Goal: Information Seeking & Learning: Check status

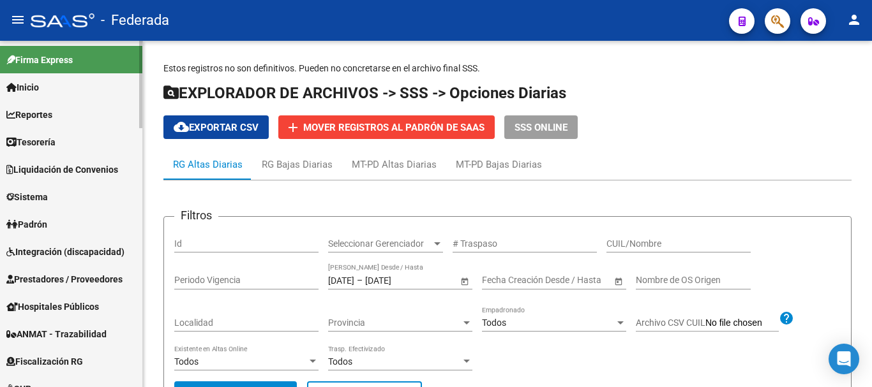
click at [31, 219] on span "Padrón" at bounding box center [26, 225] width 41 height 14
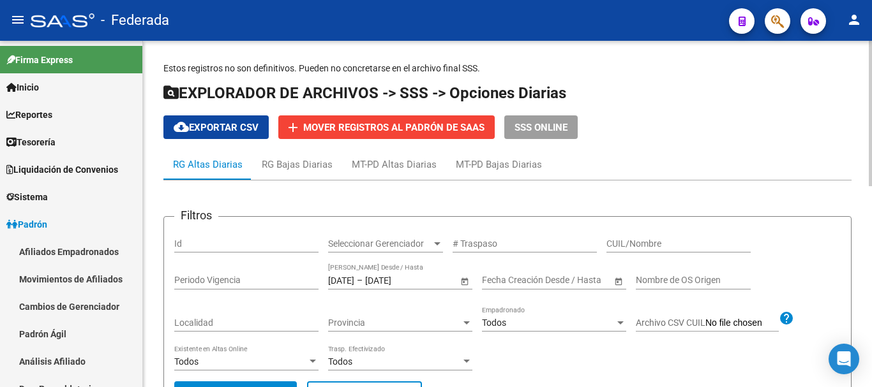
click at [416, 247] on span "Seleccionar Gerenciador" at bounding box center [379, 244] width 103 height 11
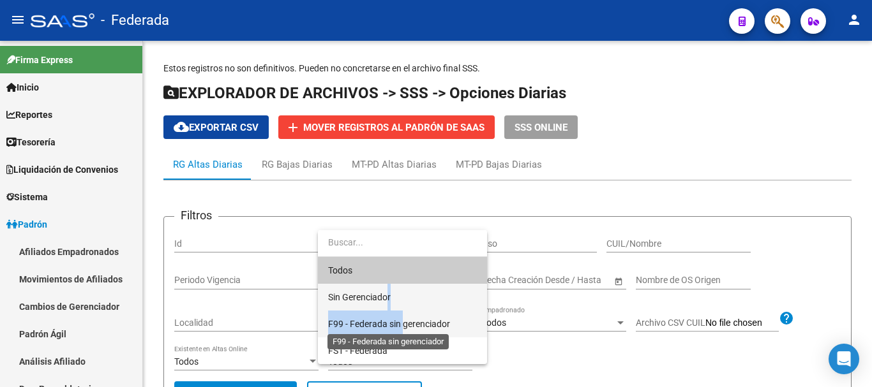
drag, startPoint x: 387, startPoint y: 301, endPoint x: 403, endPoint y: 320, distance: 24.4
click at [403, 320] on div "Todos Sin Gerenciador F99 - Federada sin gerenciador FS1 - Federada" at bounding box center [402, 297] width 169 height 134
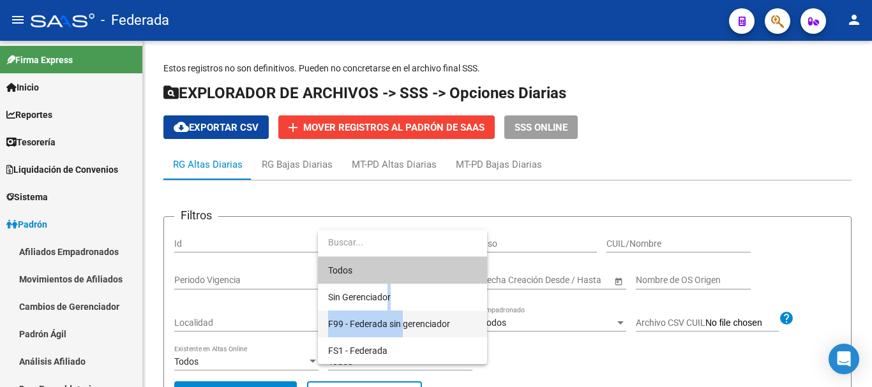
click at [403, 320] on span "F99 - Federada sin gerenciador" at bounding box center [389, 324] width 122 height 10
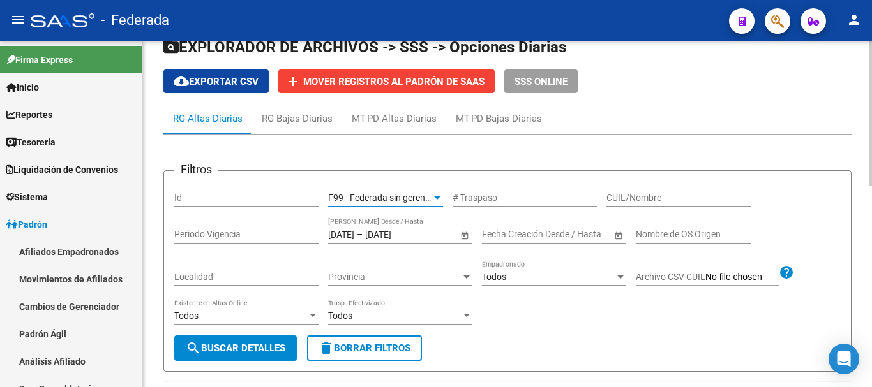
scroll to position [64, 0]
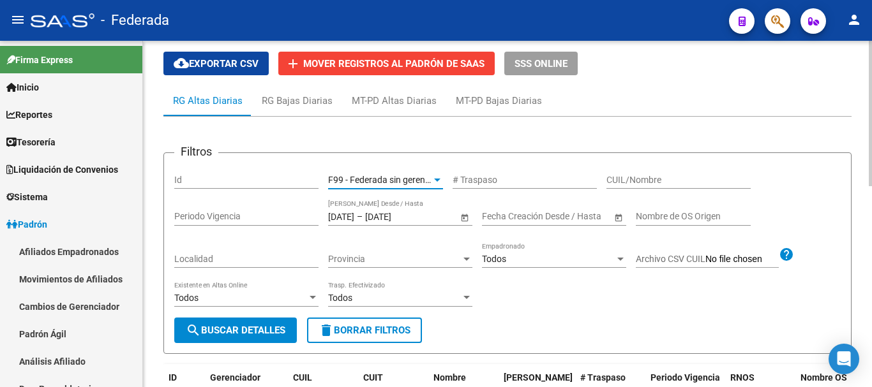
click at [238, 325] on span "search Buscar Detalles" at bounding box center [236, 330] width 100 height 11
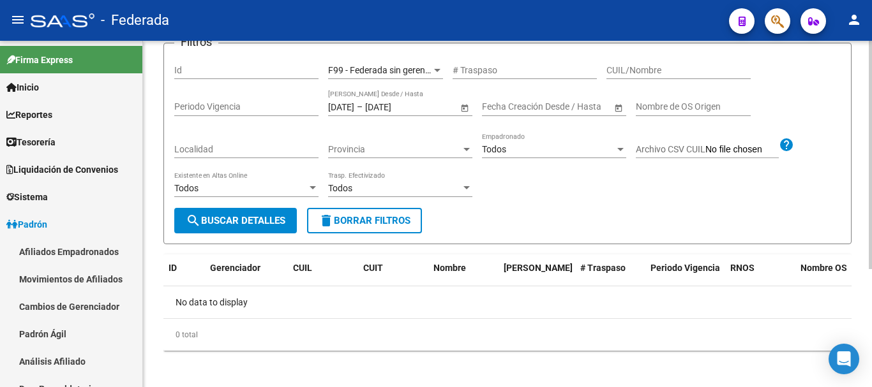
scroll to position [179, 0]
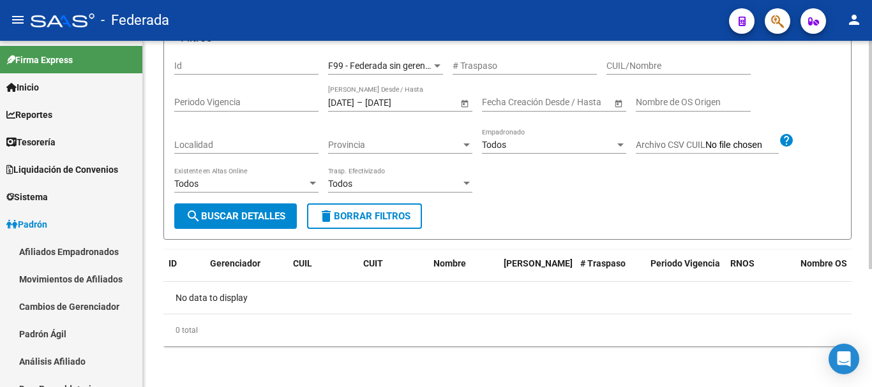
click at [354, 107] on input "[DATE]" at bounding box center [341, 102] width 26 height 11
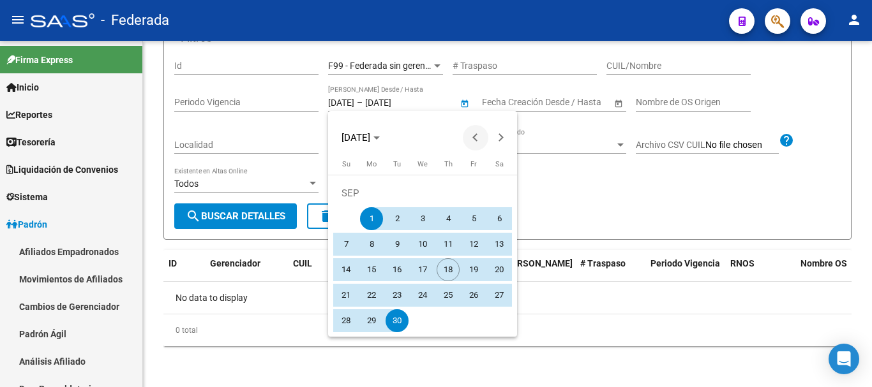
click at [472, 133] on span "Previous month" at bounding box center [476, 138] width 26 height 26
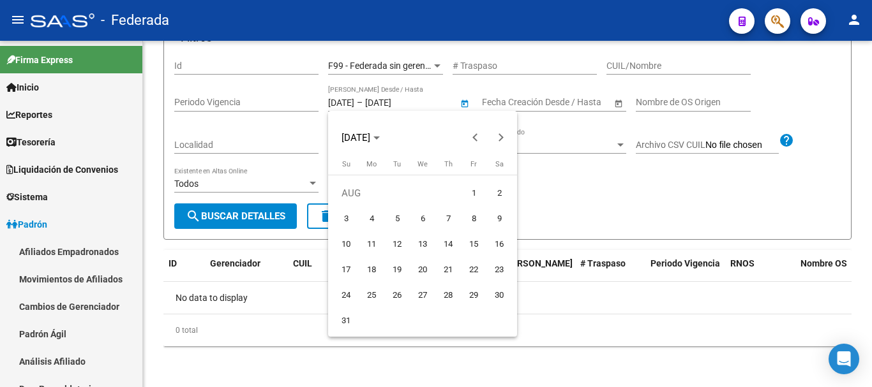
click at [471, 198] on span "1" at bounding box center [473, 193] width 23 height 23
type input "[DATE]"
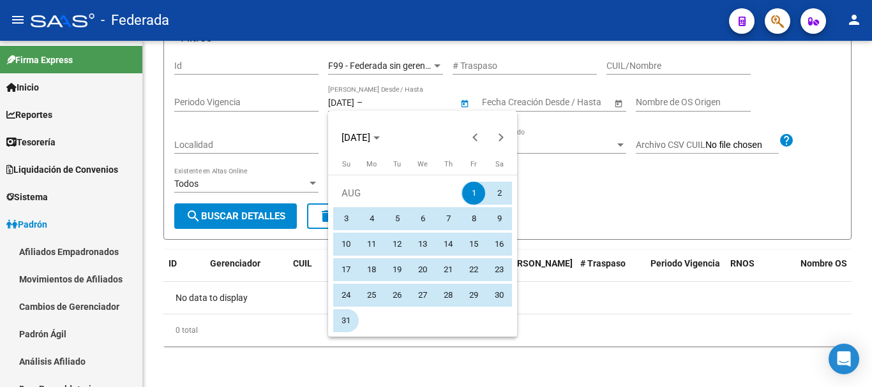
click at [351, 320] on span "31" at bounding box center [345, 321] width 23 height 23
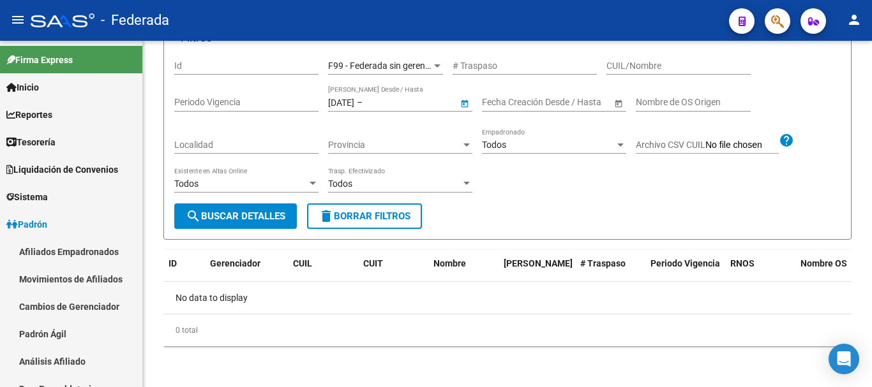
type input "[DATE]"
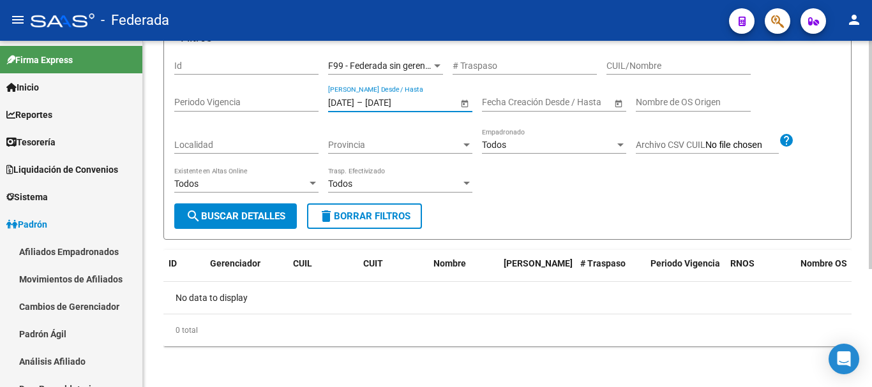
click at [273, 198] on div "Todos Existente en Altas Online" at bounding box center [246, 185] width 144 height 36
click at [285, 218] on span "search Buscar Detalles" at bounding box center [236, 216] width 100 height 11
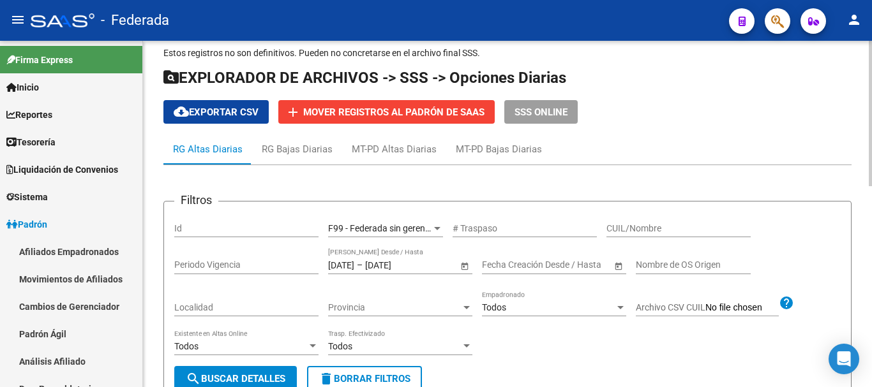
scroll to position [0, 0]
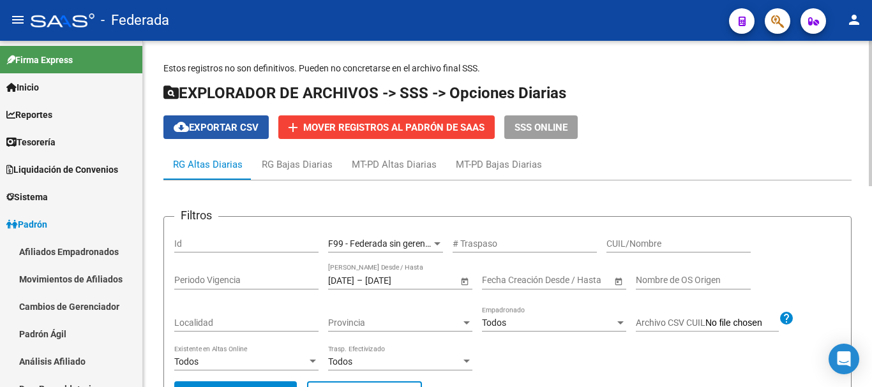
click at [248, 123] on span "cloud_download Exportar CSV" at bounding box center [216, 127] width 85 height 11
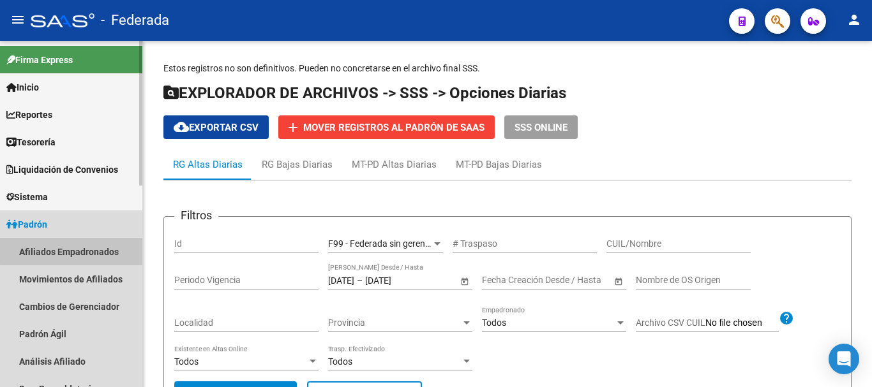
click at [81, 244] on link "Afiliados Empadronados" at bounding box center [71, 251] width 142 height 27
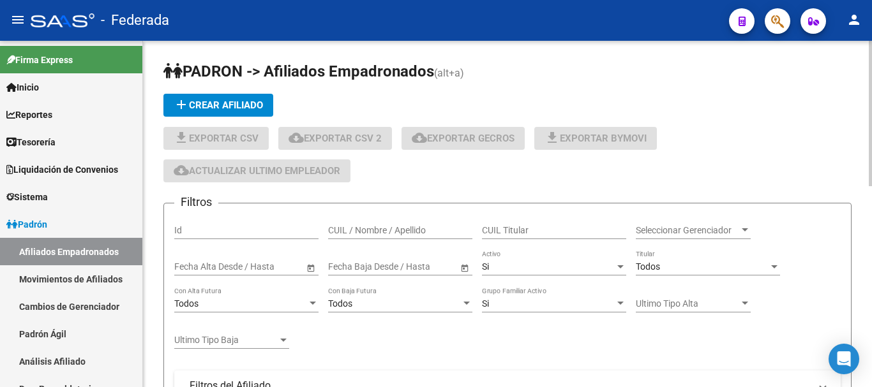
click at [659, 225] on span "Seleccionar Gerenciador" at bounding box center [687, 230] width 103 height 11
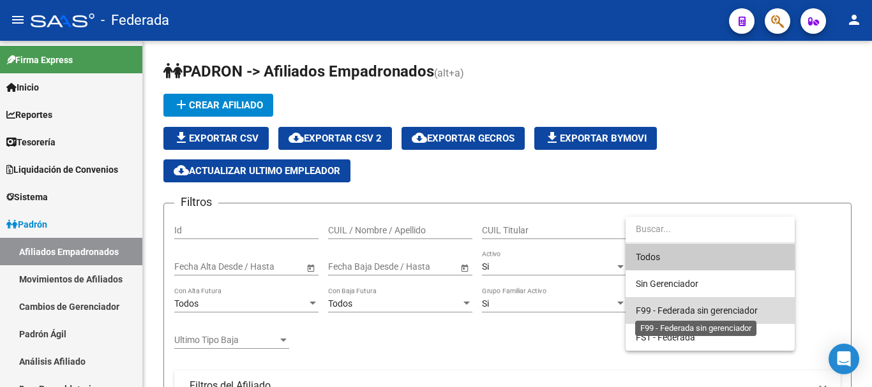
click at [685, 313] on span "F99 - Federada sin gerenciador" at bounding box center [697, 311] width 122 height 10
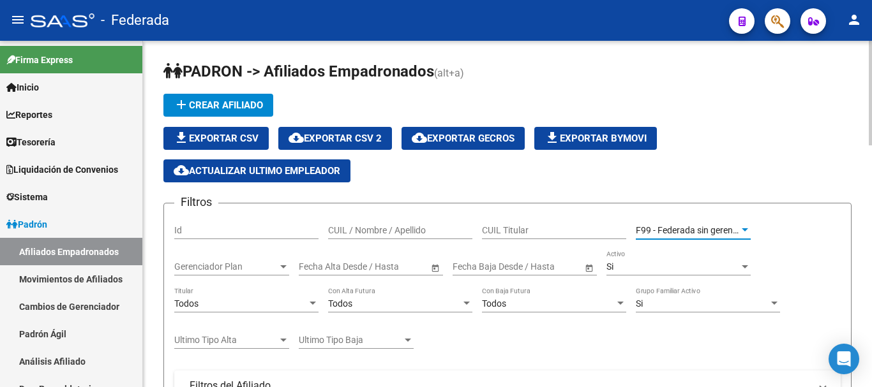
click at [347, 264] on div "Fecha inicio – Fecha fin" at bounding box center [364, 267] width 130 height 11
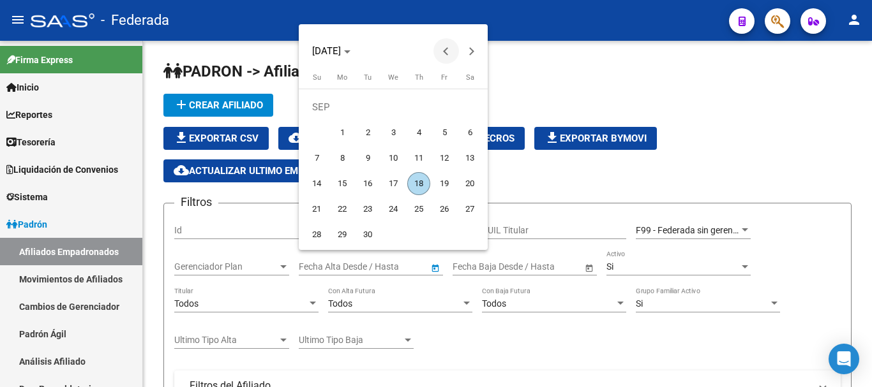
click at [449, 53] on button "Previous month" at bounding box center [446, 51] width 26 height 26
click at [437, 95] on button "1" at bounding box center [444, 107] width 26 height 26
type input "[DATE]"
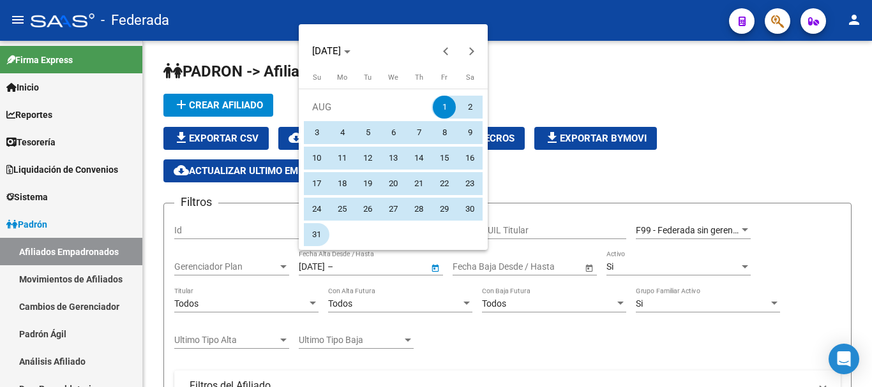
click at [322, 228] on span "31" at bounding box center [316, 234] width 23 height 23
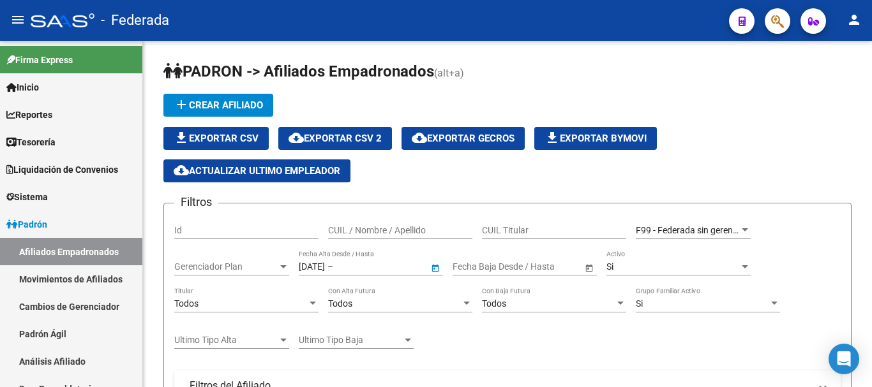
type input "[DATE]"
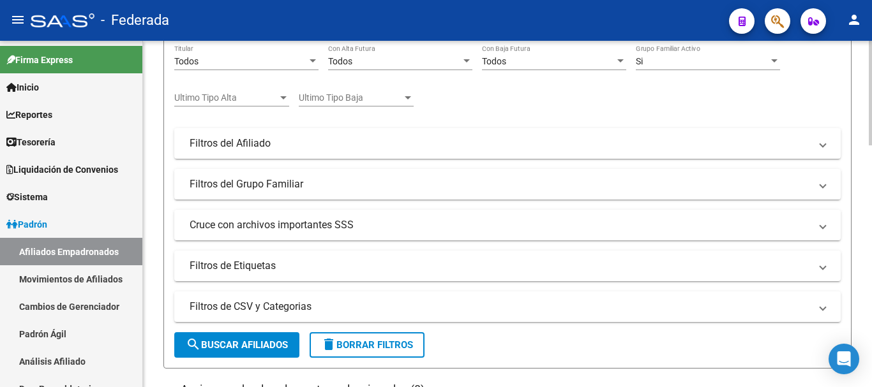
scroll to position [319, 0]
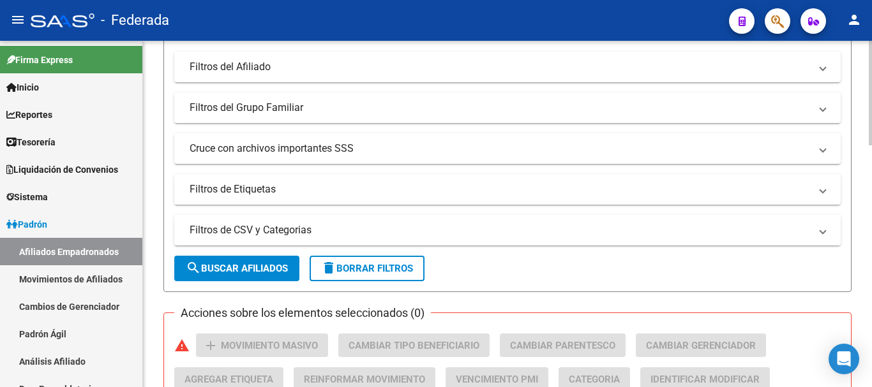
click at [265, 250] on form "Filtros Id CUIL / Nombre / Apellido CUIL Titular F99 - Federada sin gerenciador…" at bounding box center [507, 88] width 688 height 408
click at [288, 258] on button "search Buscar Afiliados" at bounding box center [236, 269] width 125 height 26
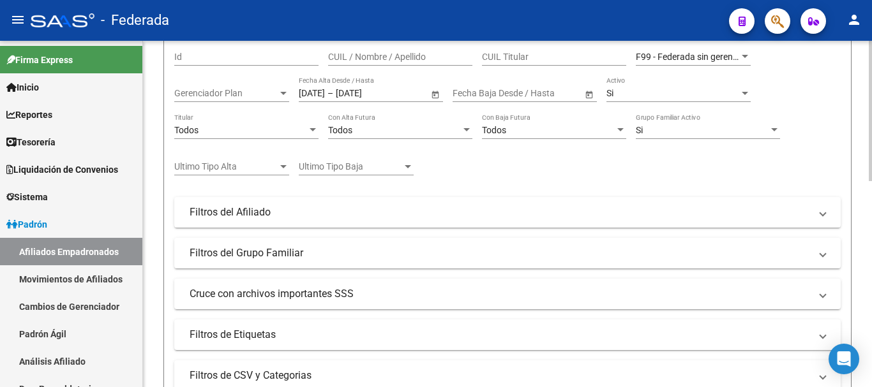
scroll to position [124, 0]
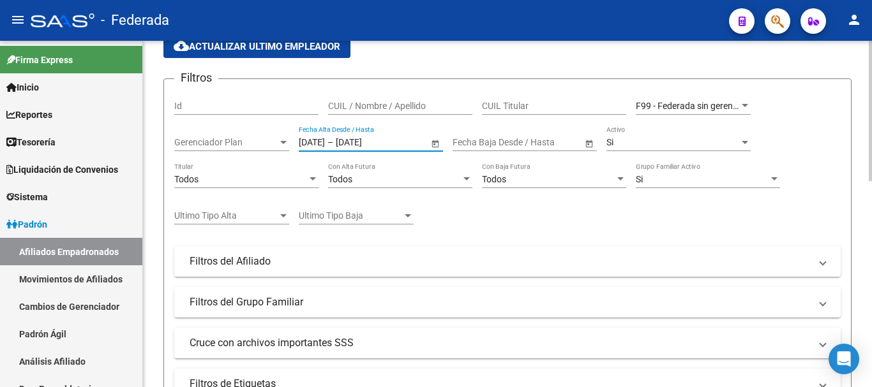
click at [325, 144] on input "[DATE]" at bounding box center [312, 142] width 26 height 11
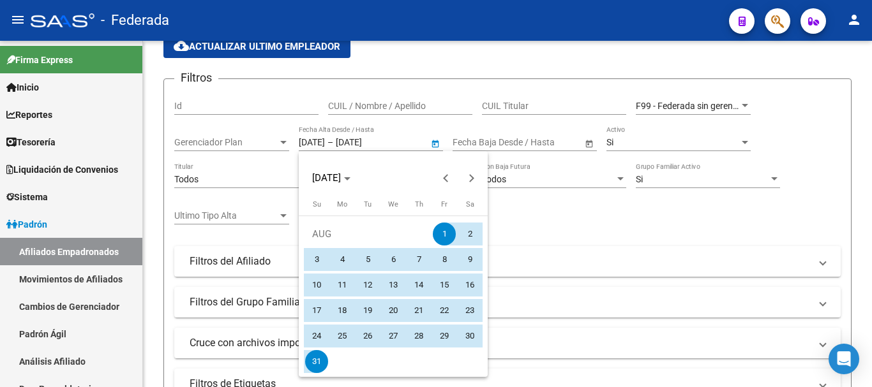
click at [470, 163] on div "[DATE]" at bounding box center [393, 171] width 189 height 40
click at [470, 176] on button "Next month" at bounding box center [472, 178] width 26 height 26
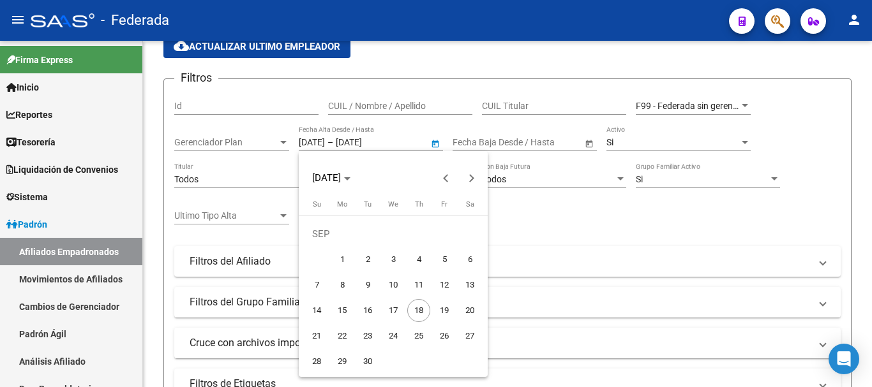
click at [339, 261] on span "1" at bounding box center [342, 259] width 23 height 23
type input "[DATE]"
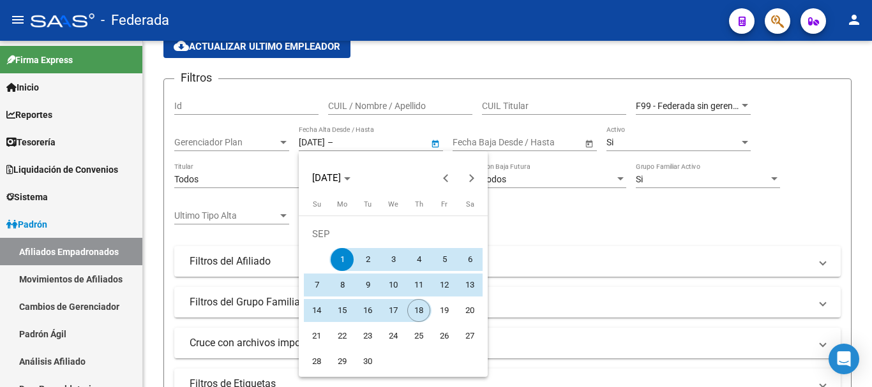
click at [419, 313] on span "18" at bounding box center [418, 310] width 23 height 23
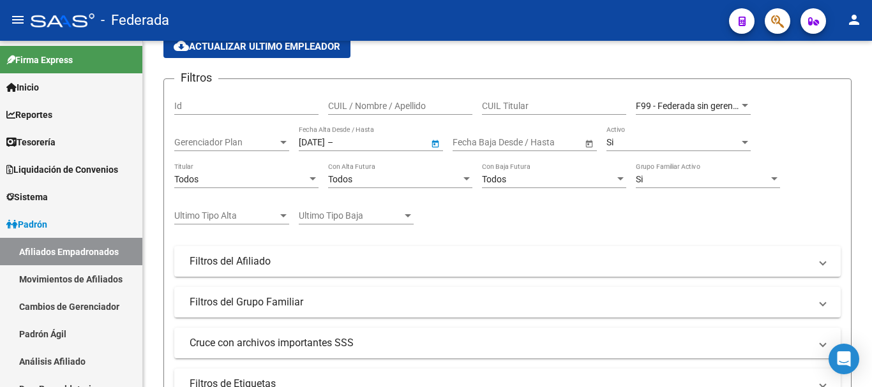
type input "[DATE]"
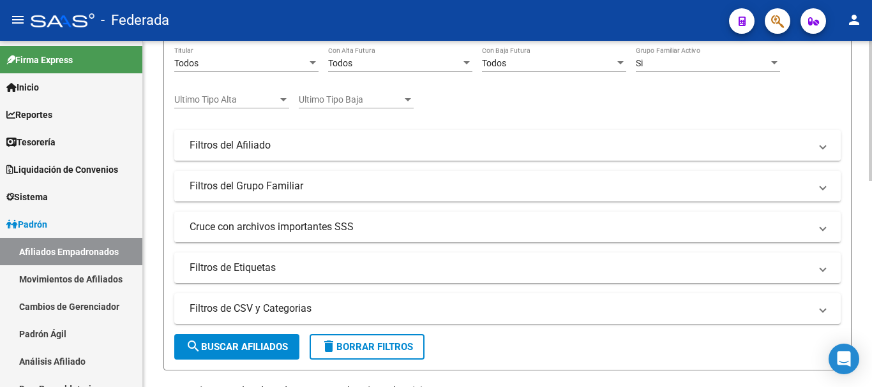
scroll to position [252, 0]
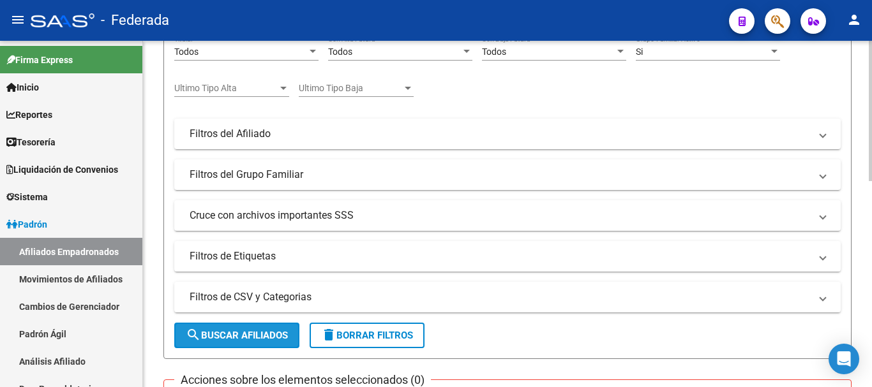
click at [264, 332] on span "search Buscar Afiliados" at bounding box center [237, 335] width 102 height 11
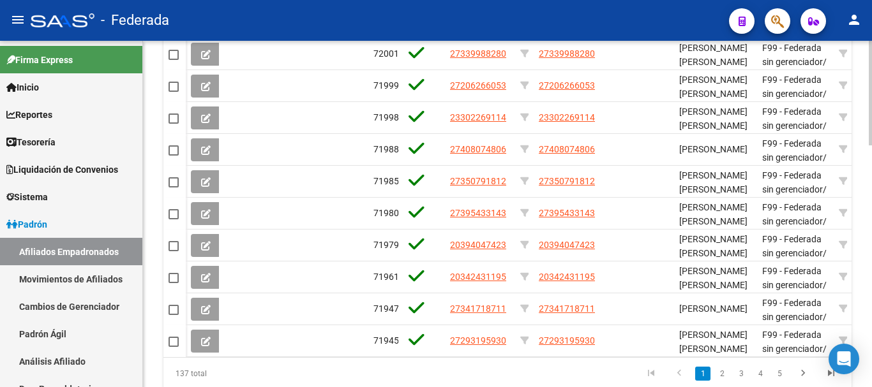
scroll to position [676, 0]
